Goal: Task Accomplishment & Management: Manage account settings

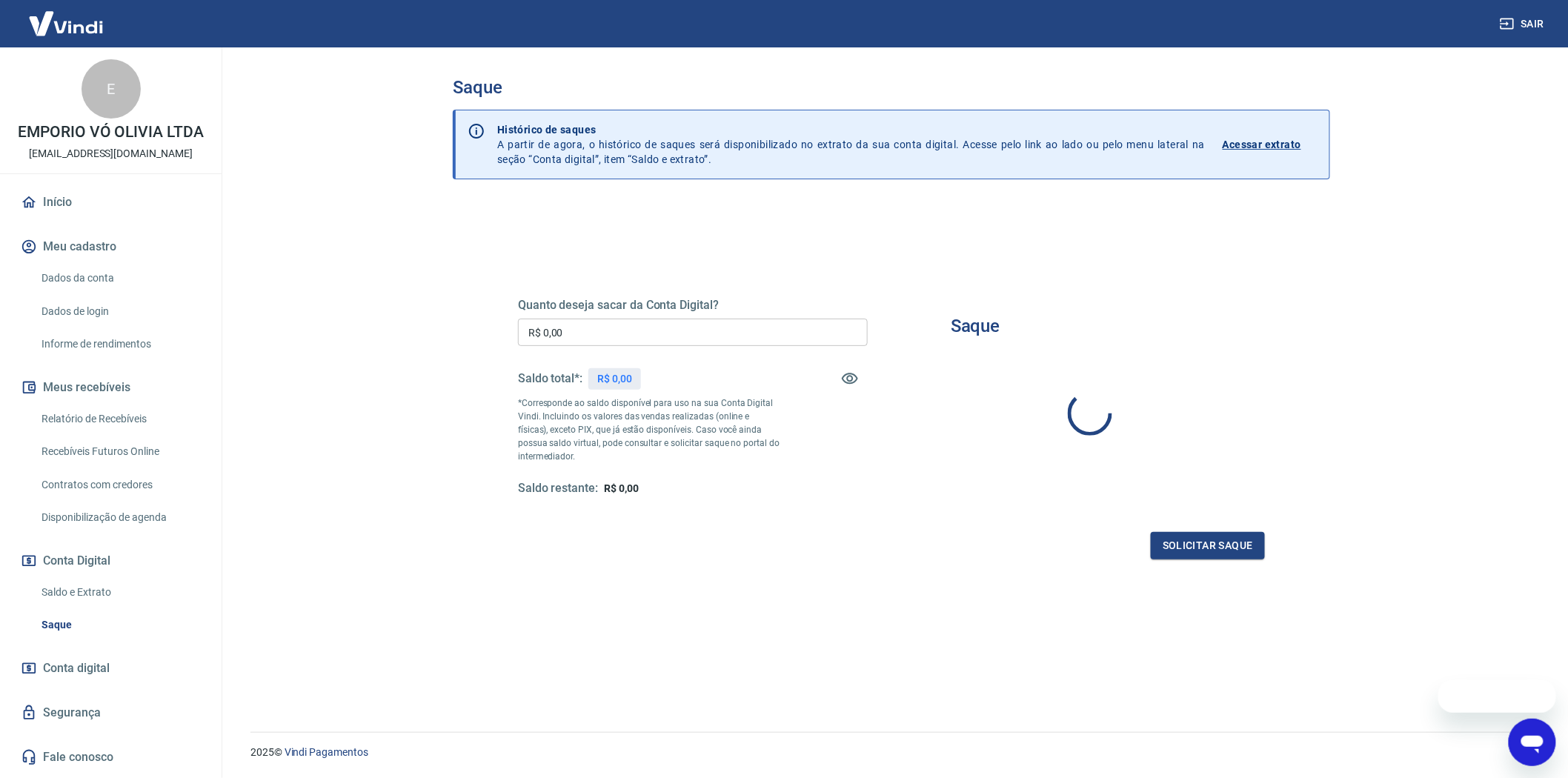
click at [60, 625] on link "Saque" at bounding box center [120, 625] width 168 height 31
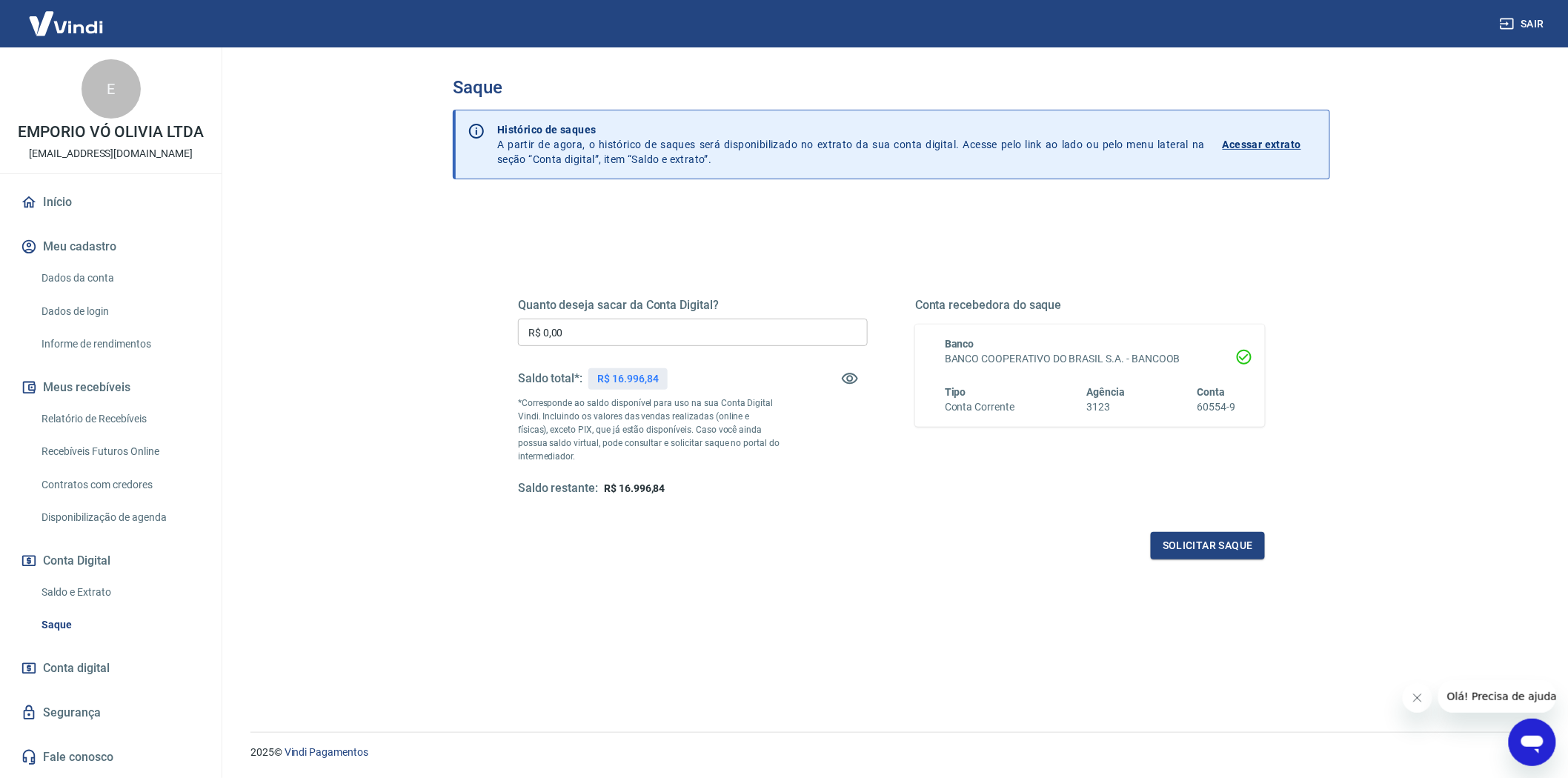
click at [607, 312] on h5 "Quanto deseja sacar da Conta Digital?" at bounding box center [693, 305] width 350 height 15
click at [606, 325] on input "R$ 0,00" at bounding box center [693, 332] width 350 height 28
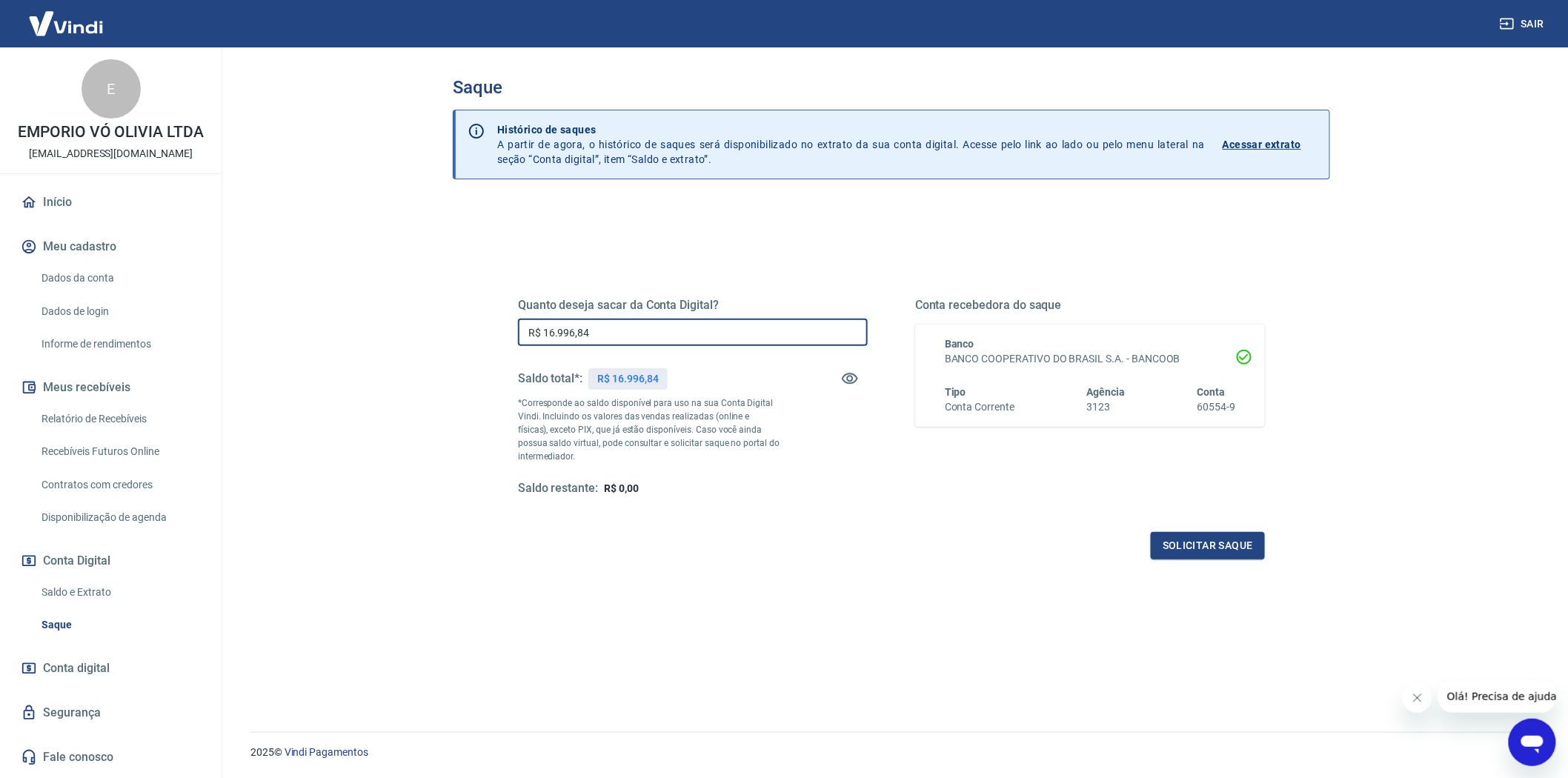
type input "R$ 16.996,84"
click at [1201, 522] on div "Quanto deseja sacar da Conta Digital? R$ 16.996,84 ​ Saldo total*: R$ 16.996,84…" at bounding box center [892, 411] width 747 height 297
click at [1211, 536] on button "Solicitar saque" at bounding box center [1208, 545] width 114 height 28
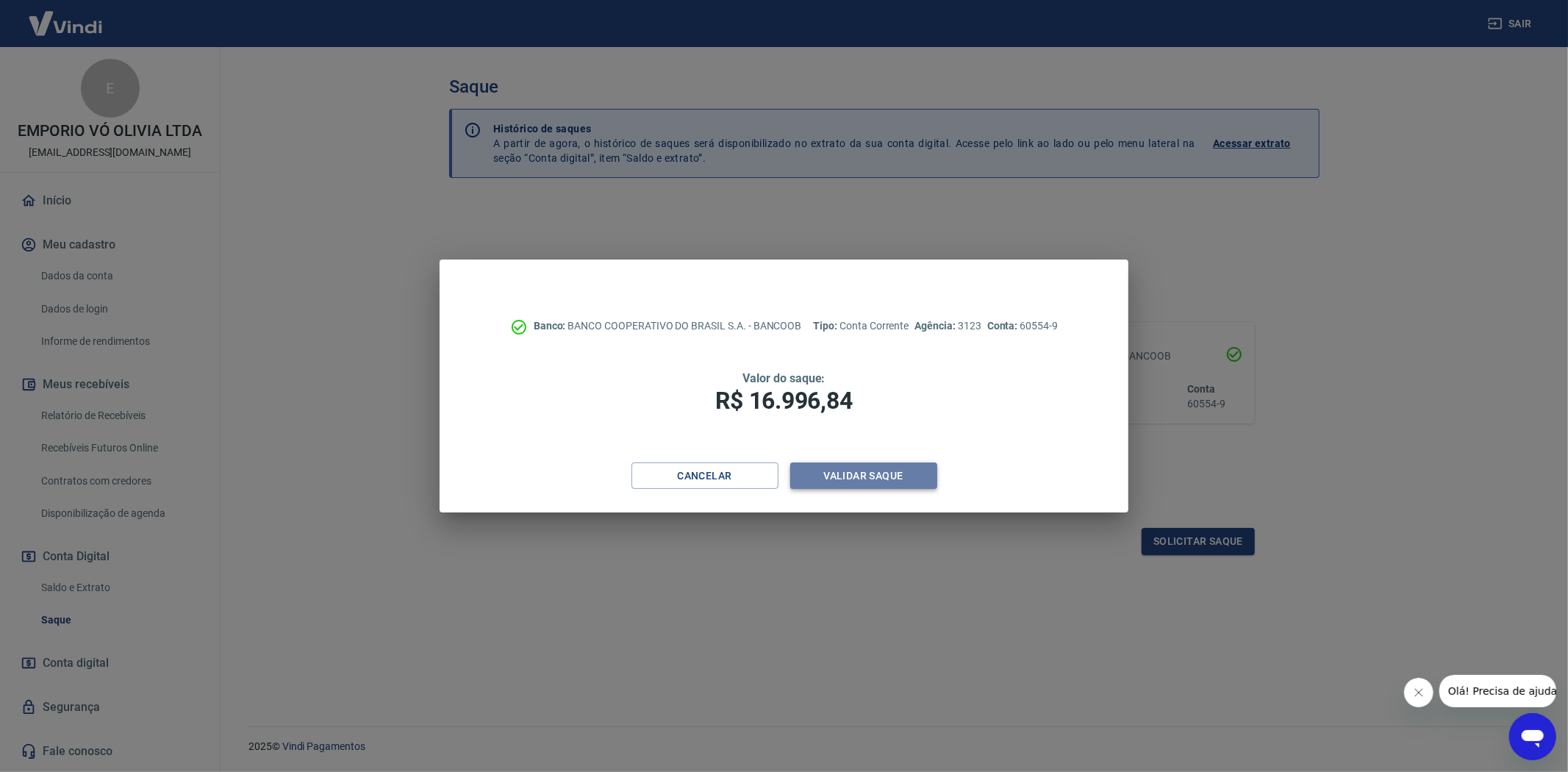
click at [869, 464] on button "Validar saque" at bounding box center [864, 476] width 147 height 27
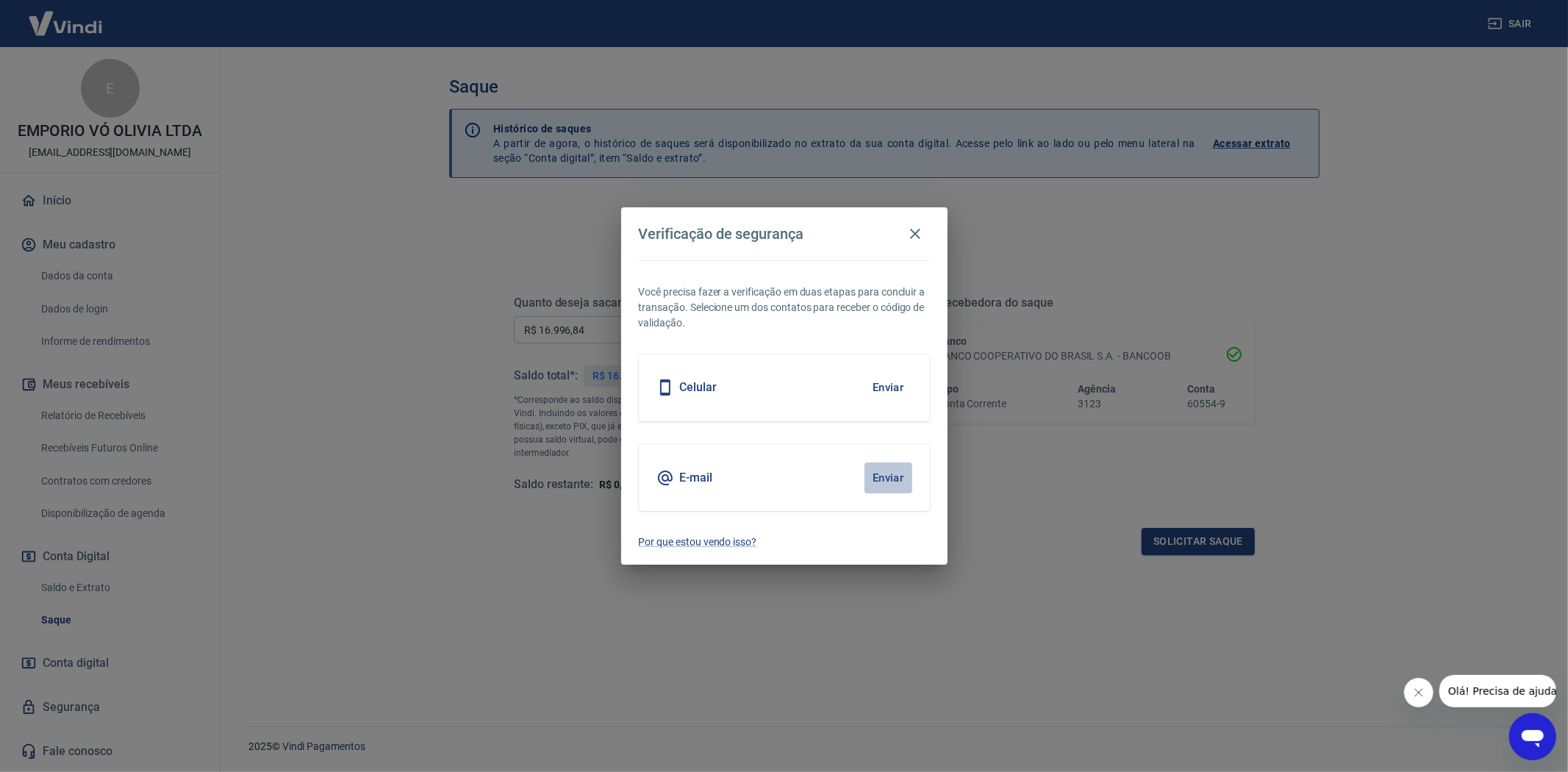
click at [894, 476] on button "Enviar" at bounding box center [888, 478] width 48 height 31
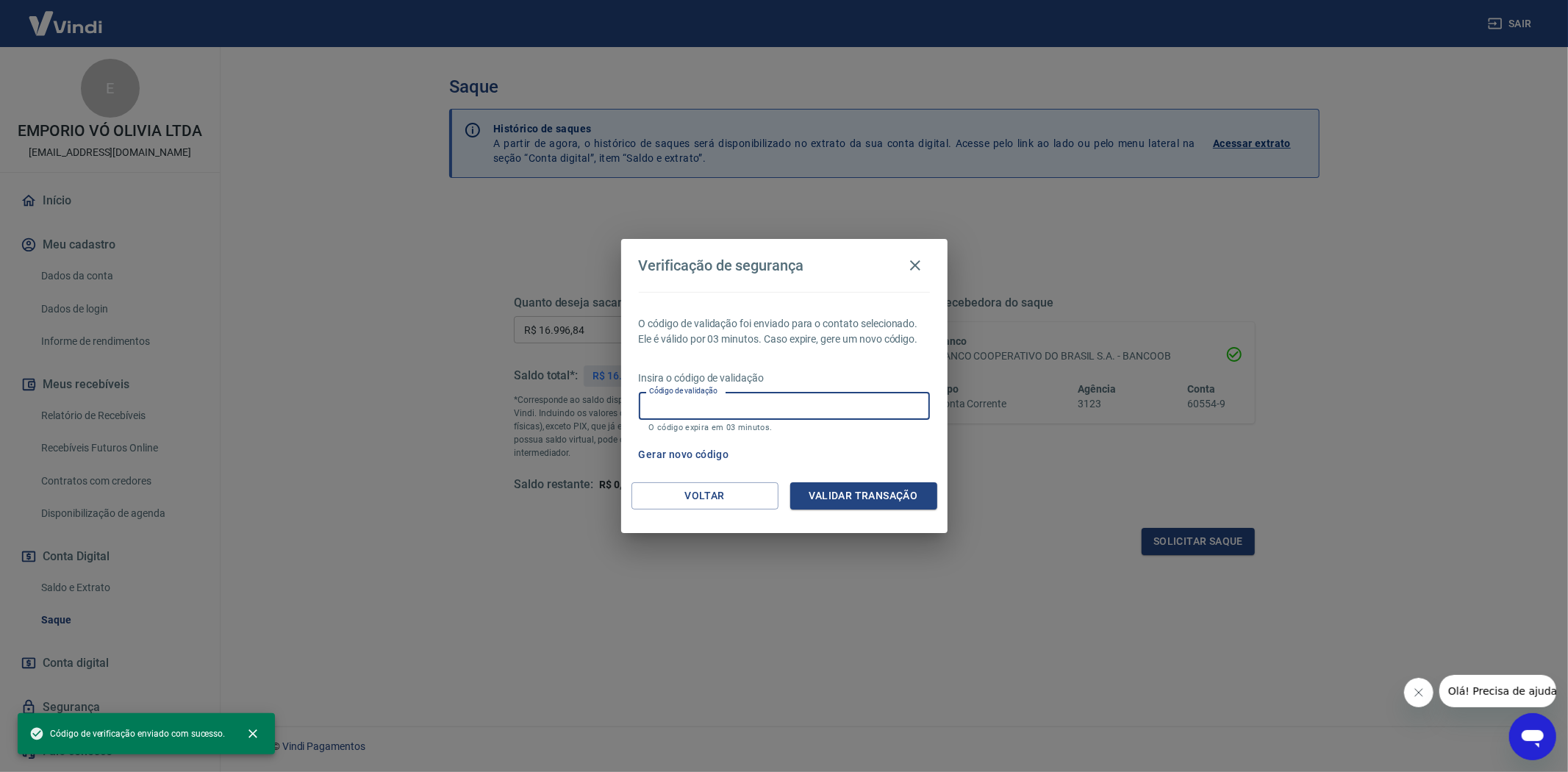
drag, startPoint x: 802, startPoint y: 399, endPoint x: 809, endPoint y: 403, distance: 8.1
click at [802, 399] on input "Código de validação" at bounding box center [784, 405] width 291 height 27
click at [780, 407] on input "Código de validação" at bounding box center [784, 405] width 291 height 27
paste input "619821"
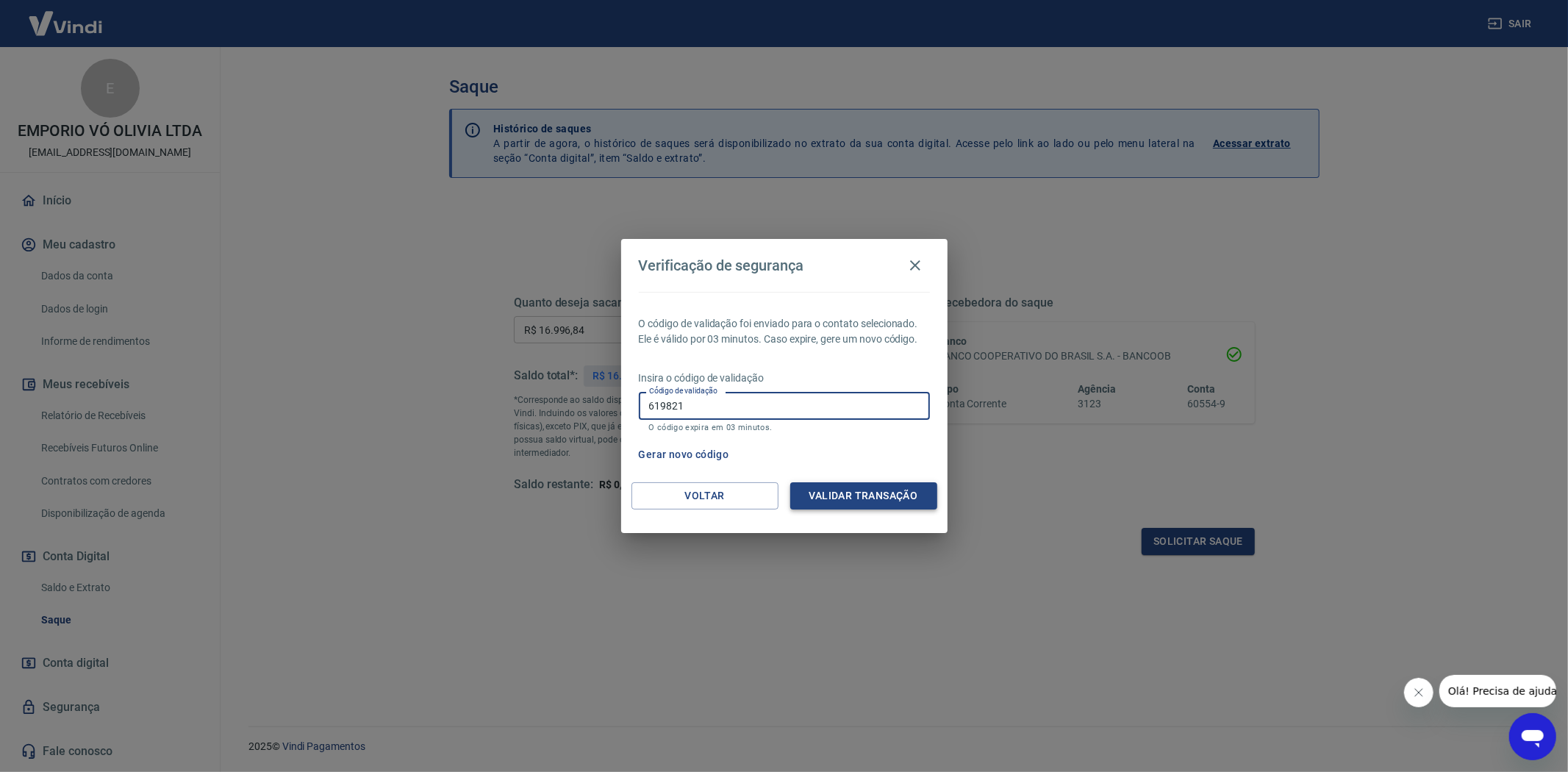
type input "619821"
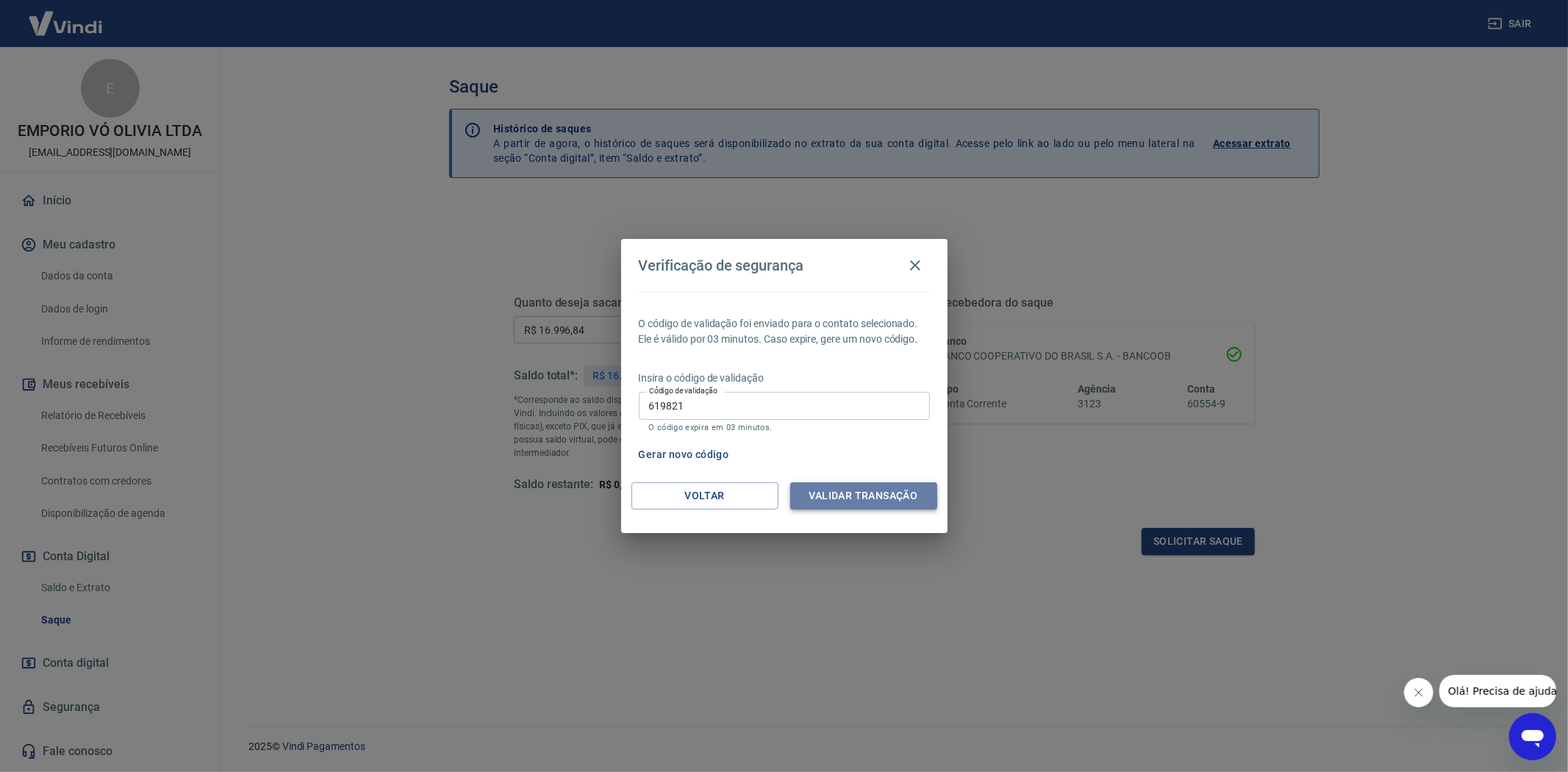
click at [860, 489] on button "Validar transação" at bounding box center [864, 496] width 147 height 27
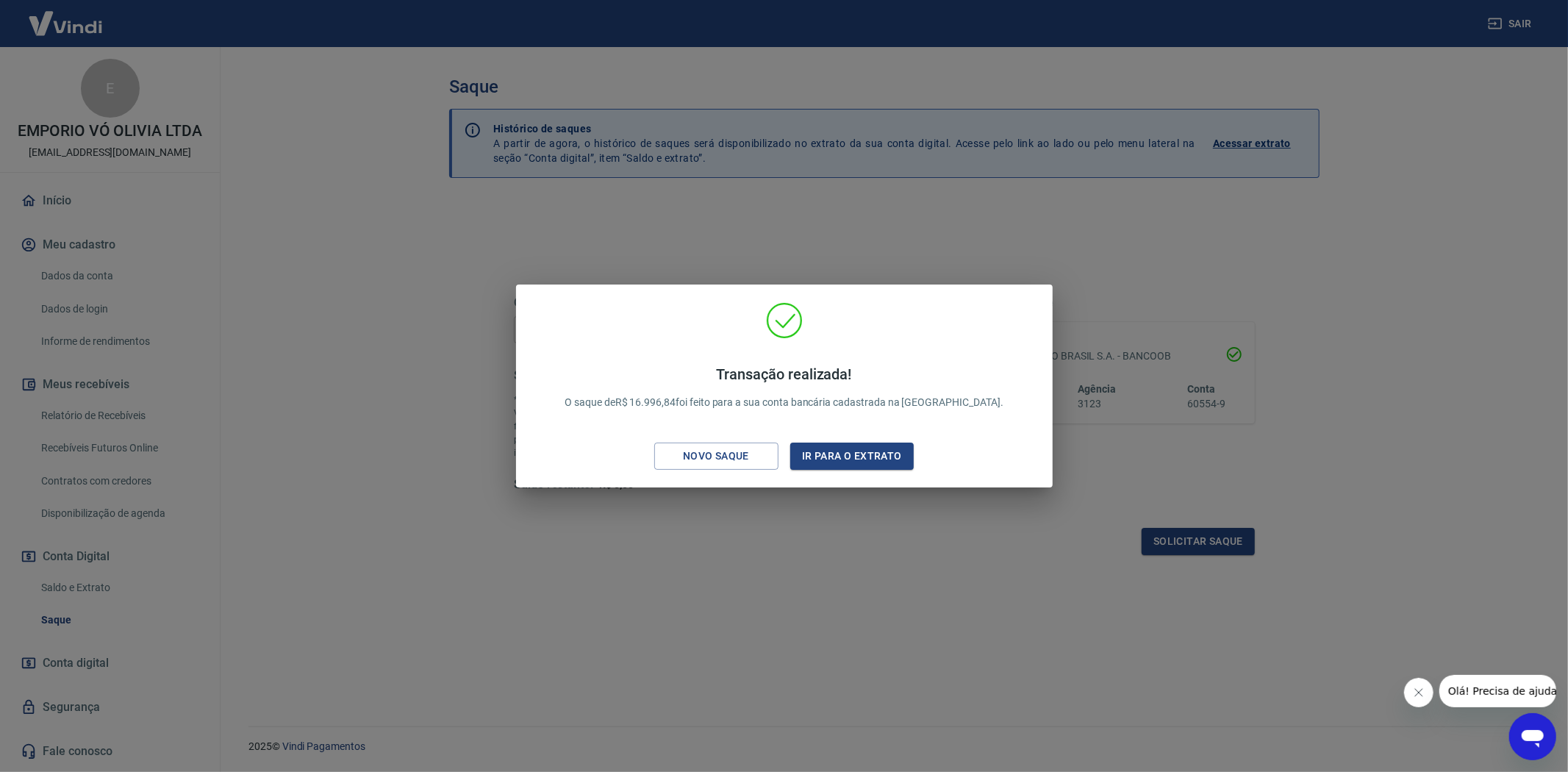
click at [678, 542] on div "Transação realizada! O saque de R$ 16.996,84 foi feito para a sua conta bancári…" at bounding box center [784, 386] width 1568 height 772
